Goal: Task Accomplishment & Management: Manage account settings

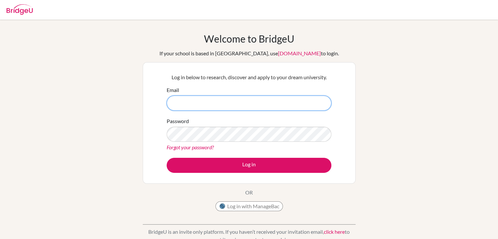
click at [192, 107] on input "Email" at bounding box center [249, 103] width 165 height 15
type input "[EMAIL_ADDRESS][DOMAIN_NAME]"
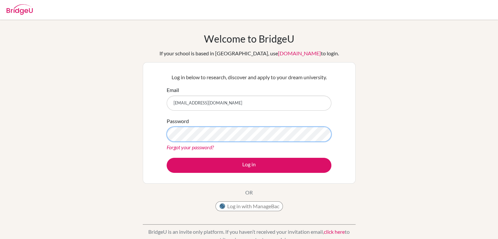
click at [167, 158] on button "Log in" at bounding box center [249, 165] width 165 height 15
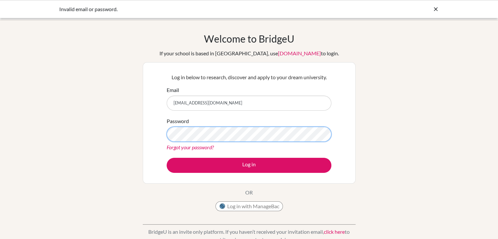
click at [167, 158] on button "Log in" at bounding box center [249, 165] width 165 height 15
